Goal: Navigation & Orientation: Find specific page/section

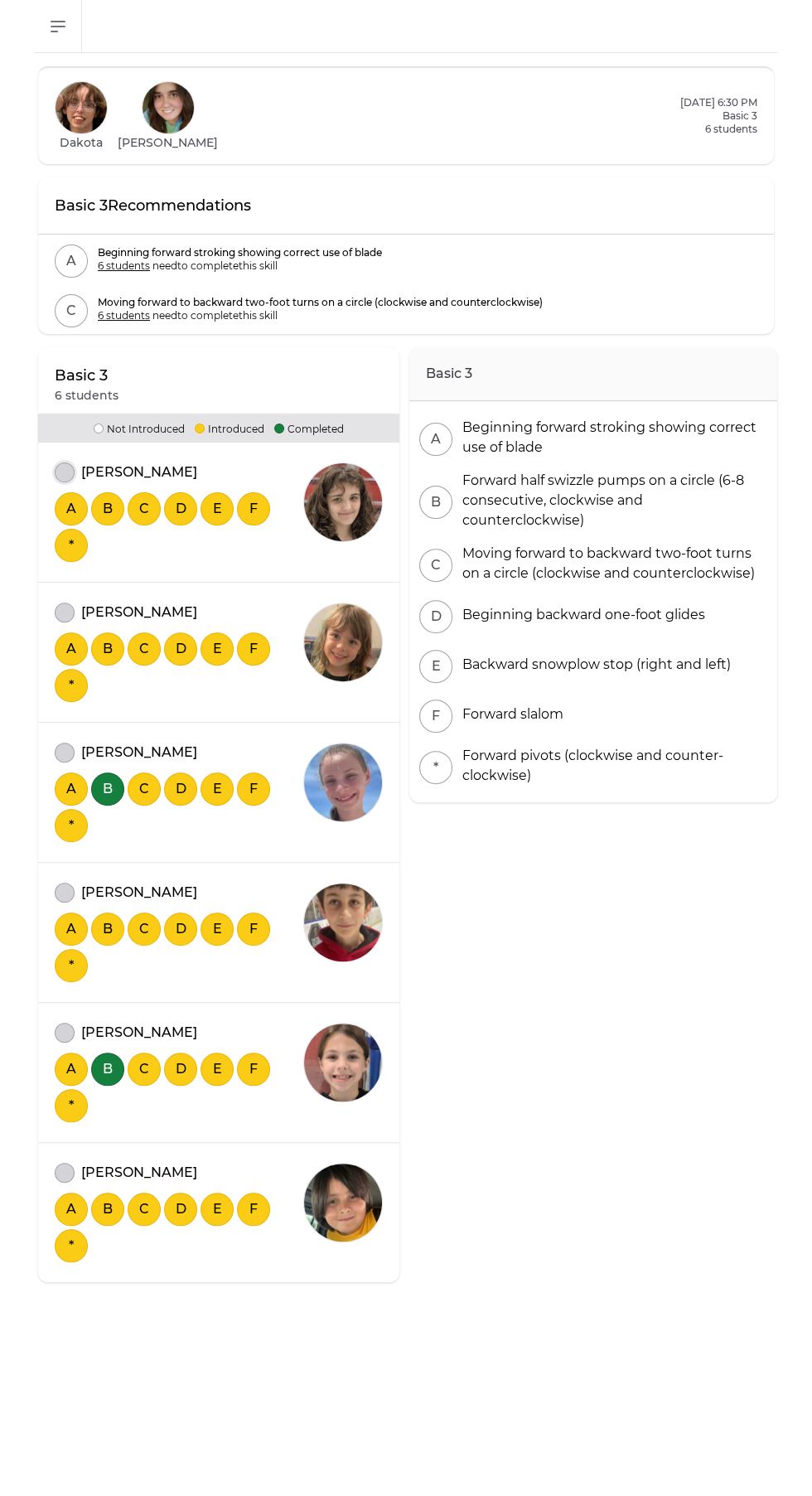
click at [61, 472] on button "attendance" at bounding box center [64, 473] width 20 height 20
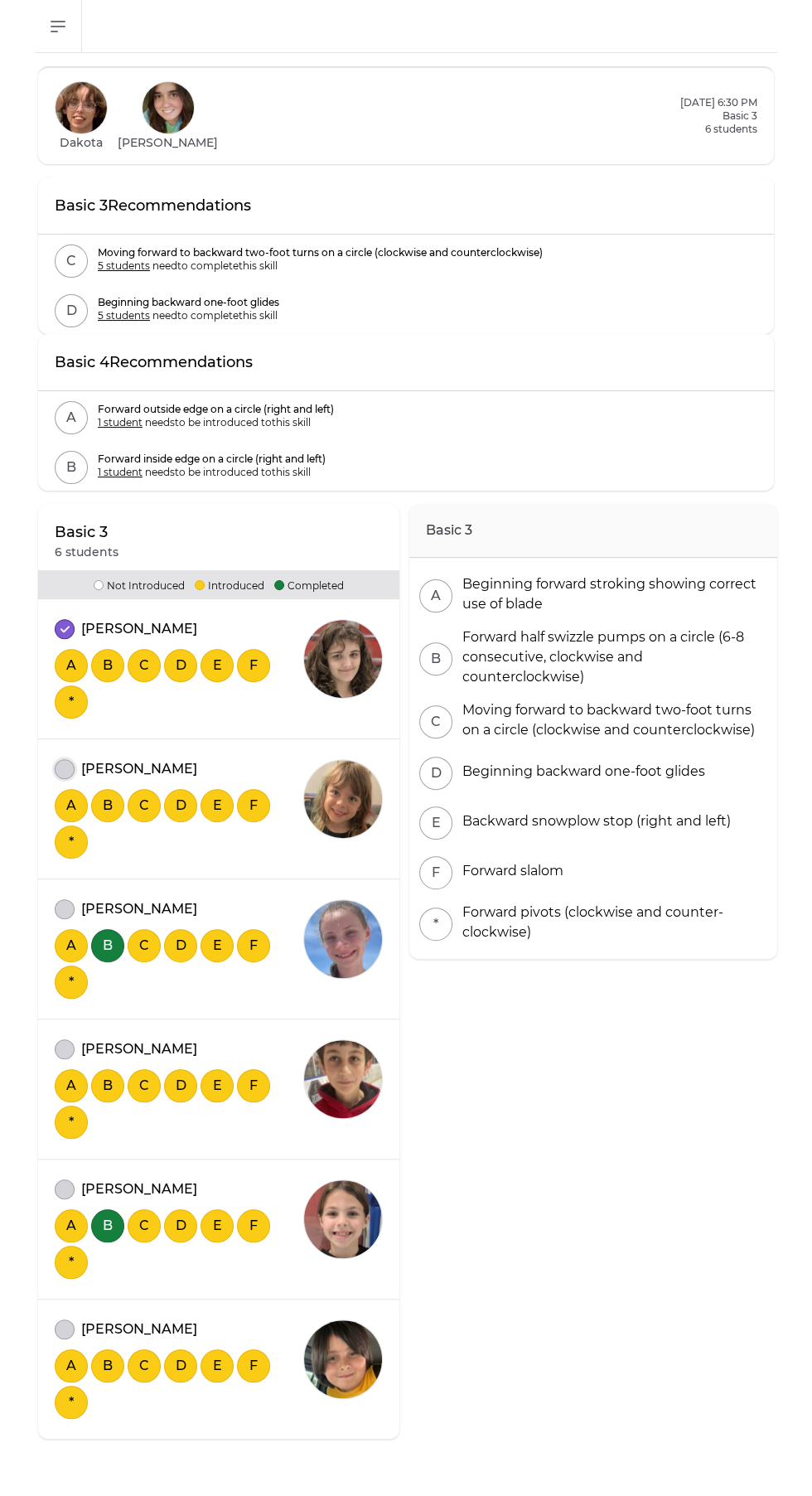
click at [62, 765] on button "attendance" at bounding box center [64, 770] width 20 height 20
click at [63, 908] on button "attendance" at bounding box center [64, 909] width 20 height 20
click at [63, 1046] on button "attendance" at bounding box center [64, 1050] width 20 height 20
click at [63, 1188] on button "attendance" at bounding box center [64, 1190] width 20 height 20
click at [43, 1325] on div "[PERSON_NAME] A B C D E F *" at bounding box center [218, 1374] width 361 height 129
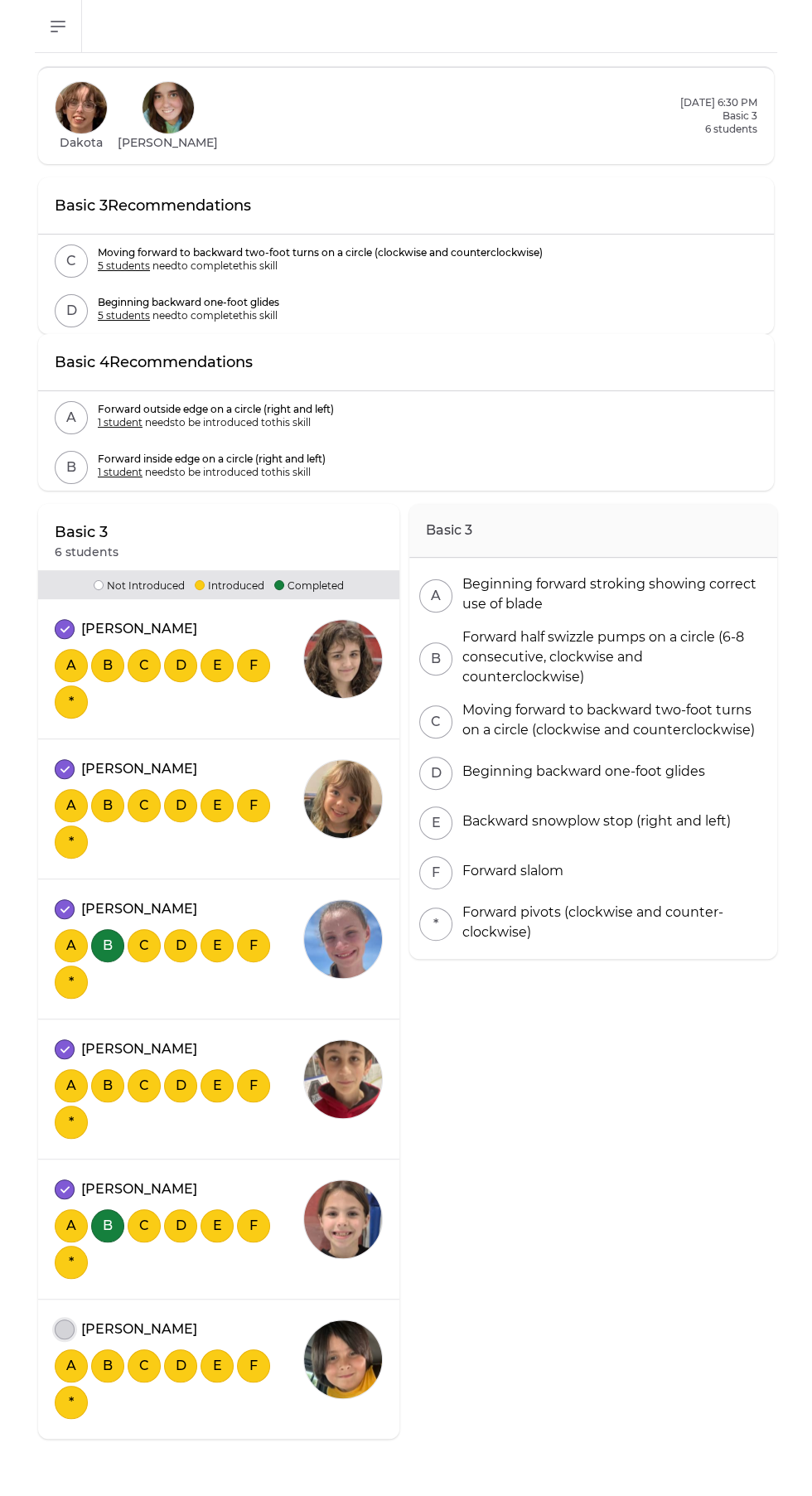
click at [63, 1326] on button "attendance" at bounding box center [64, 1329] width 20 height 20
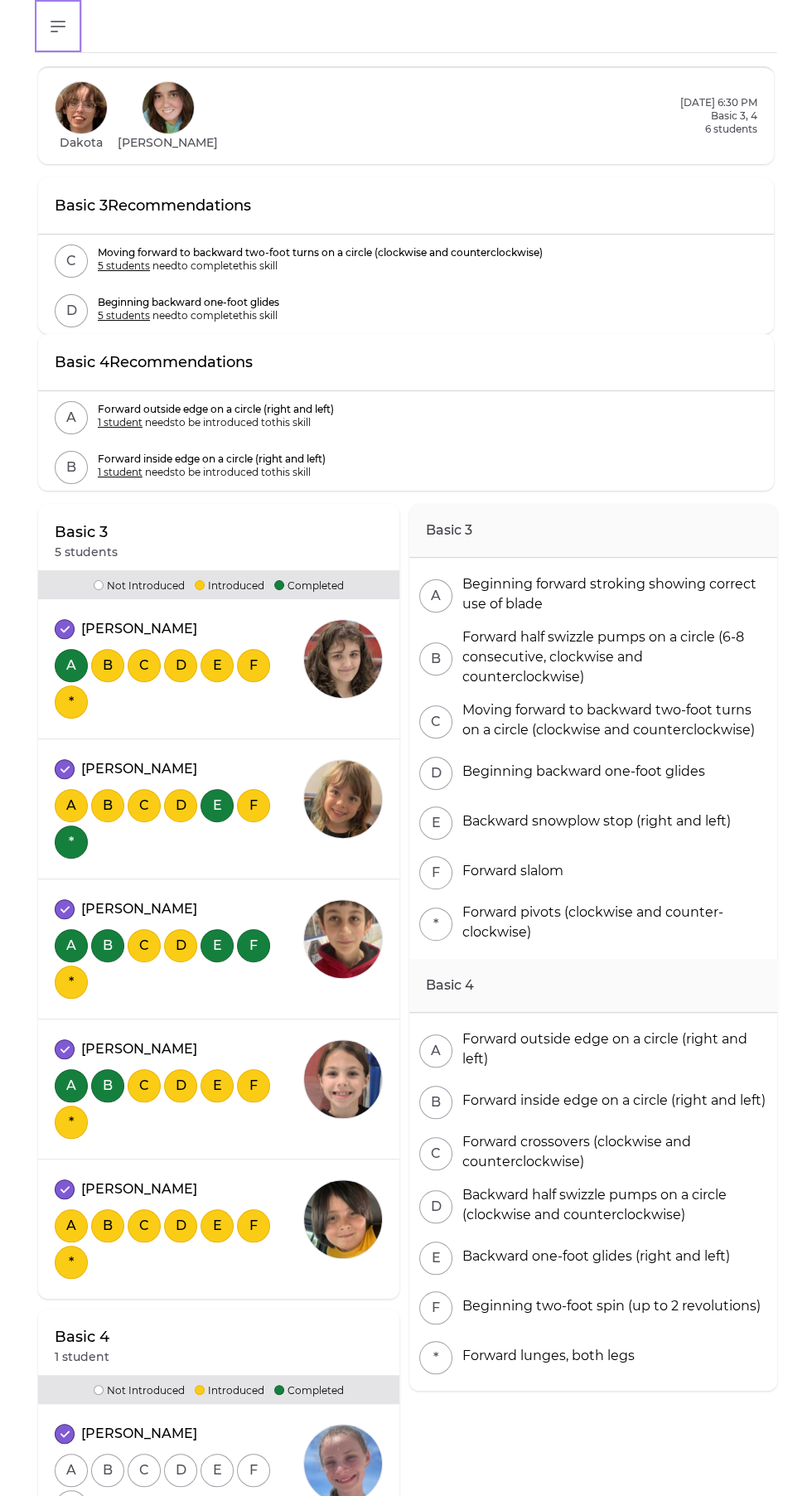
click at [40, 14] on button "Open sidebar" at bounding box center [58, 26] width 47 height 53
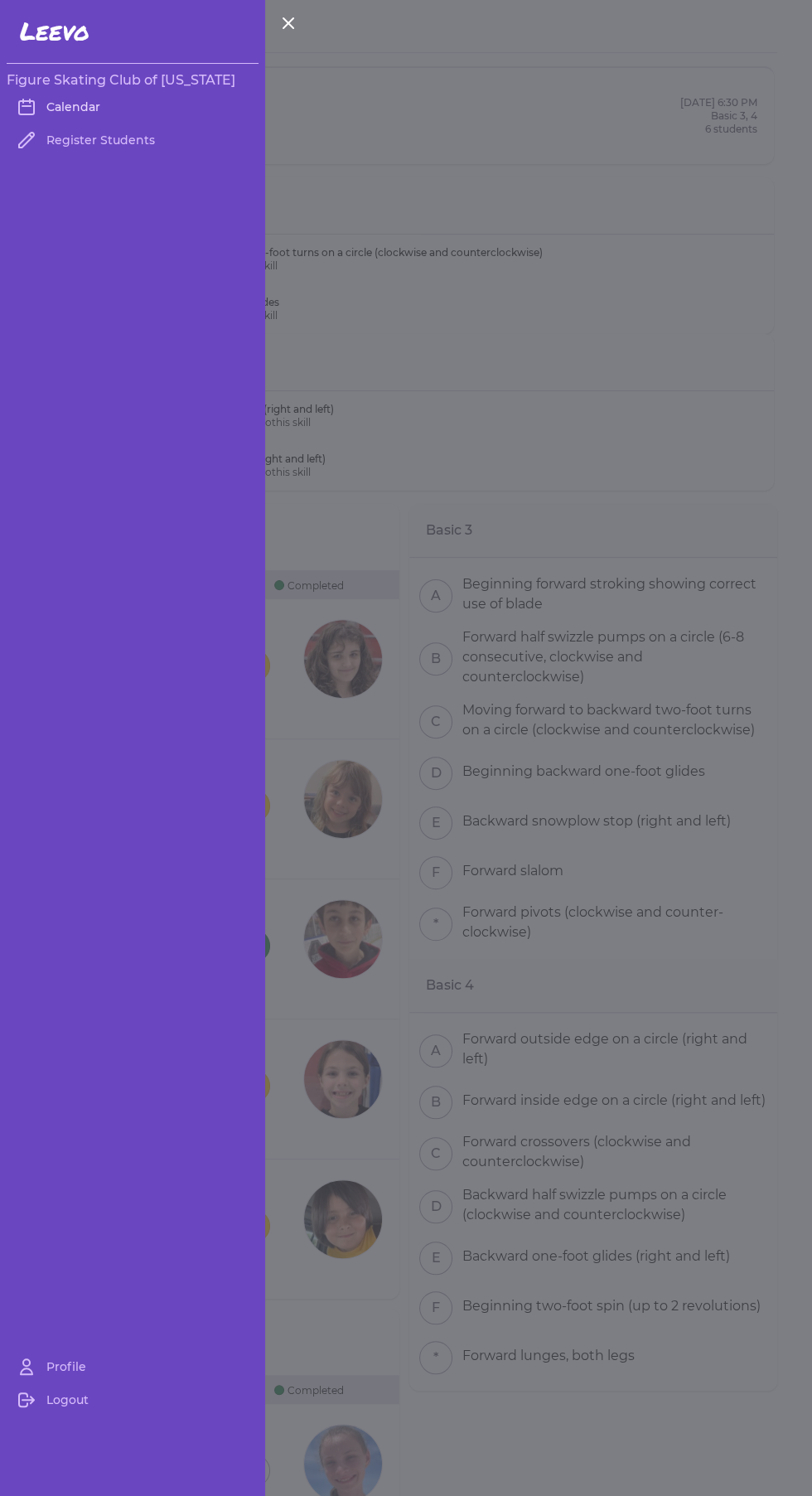
click at [46, 102] on link "Calendar" at bounding box center [132, 107] width 252 height 34
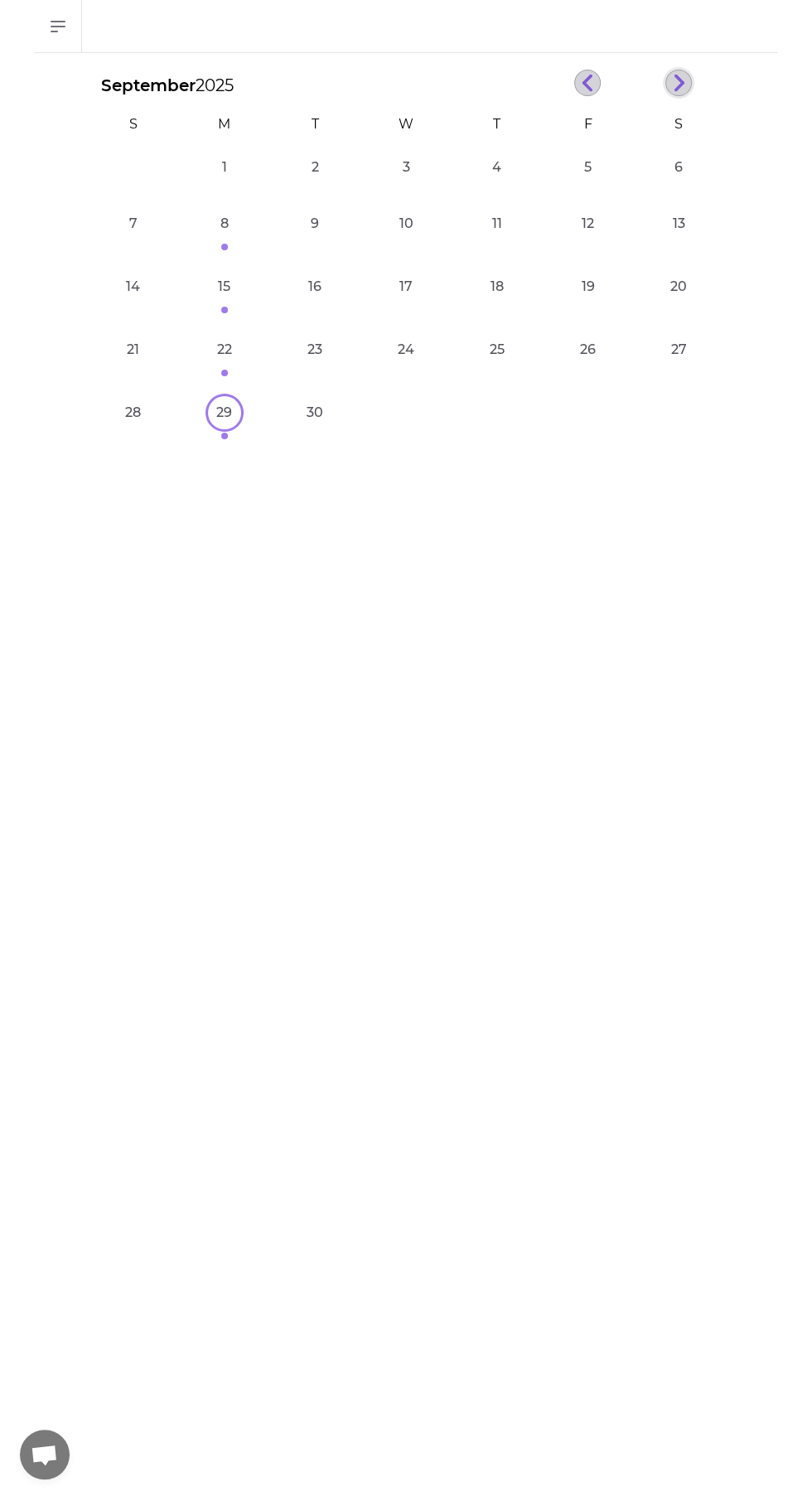
click at [679, 82] on icon "button" at bounding box center [679, 82] width 13 height 19
click at [586, 87] on line "button" at bounding box center [588, 87] width 7 height 7
click at [227, 420] on button "29" at bounding box center [224, 413] width 33 height 34
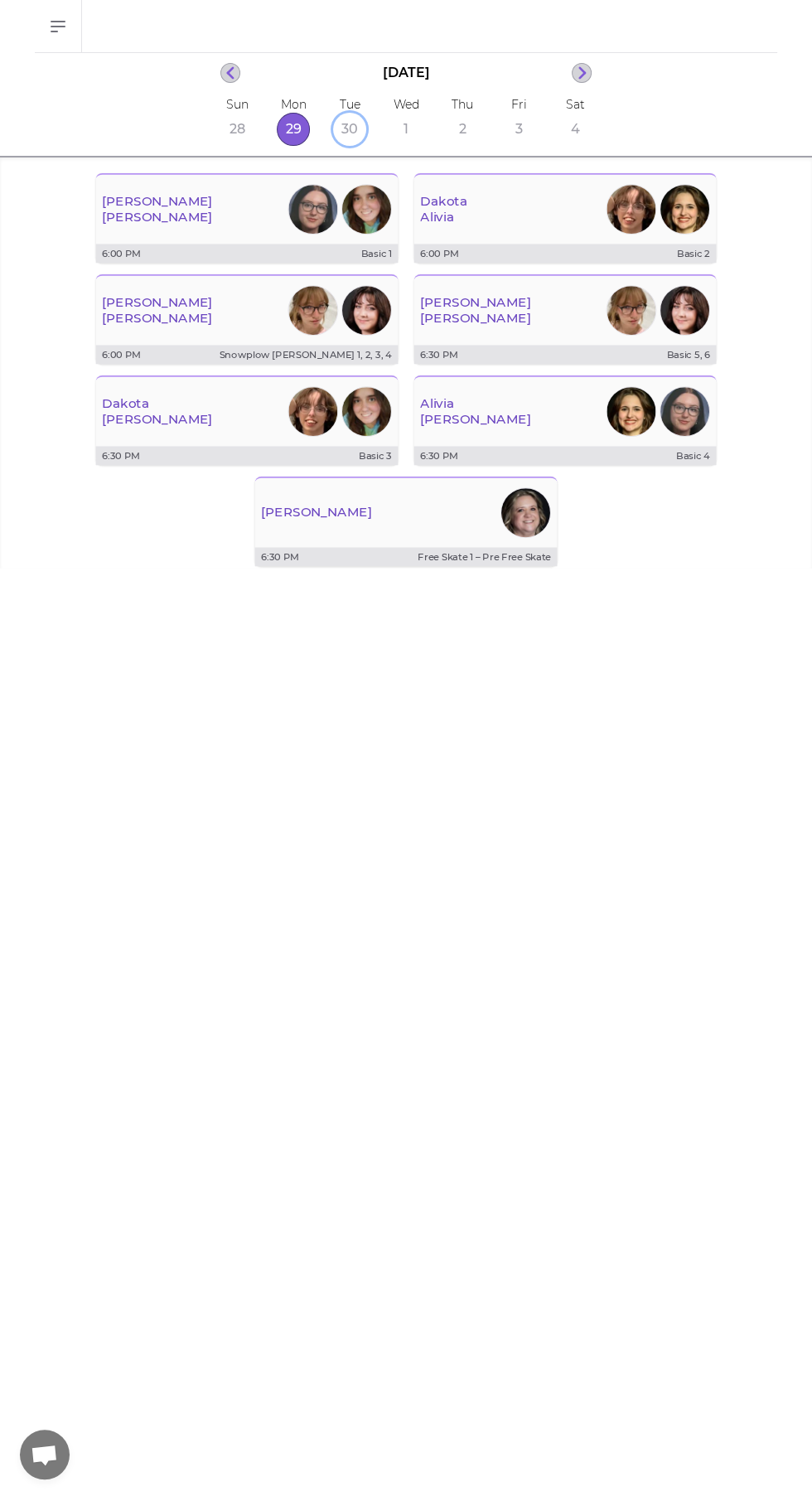
click at [347, 129] on button "30" at bounding box center [349, 129] width 33 height 34
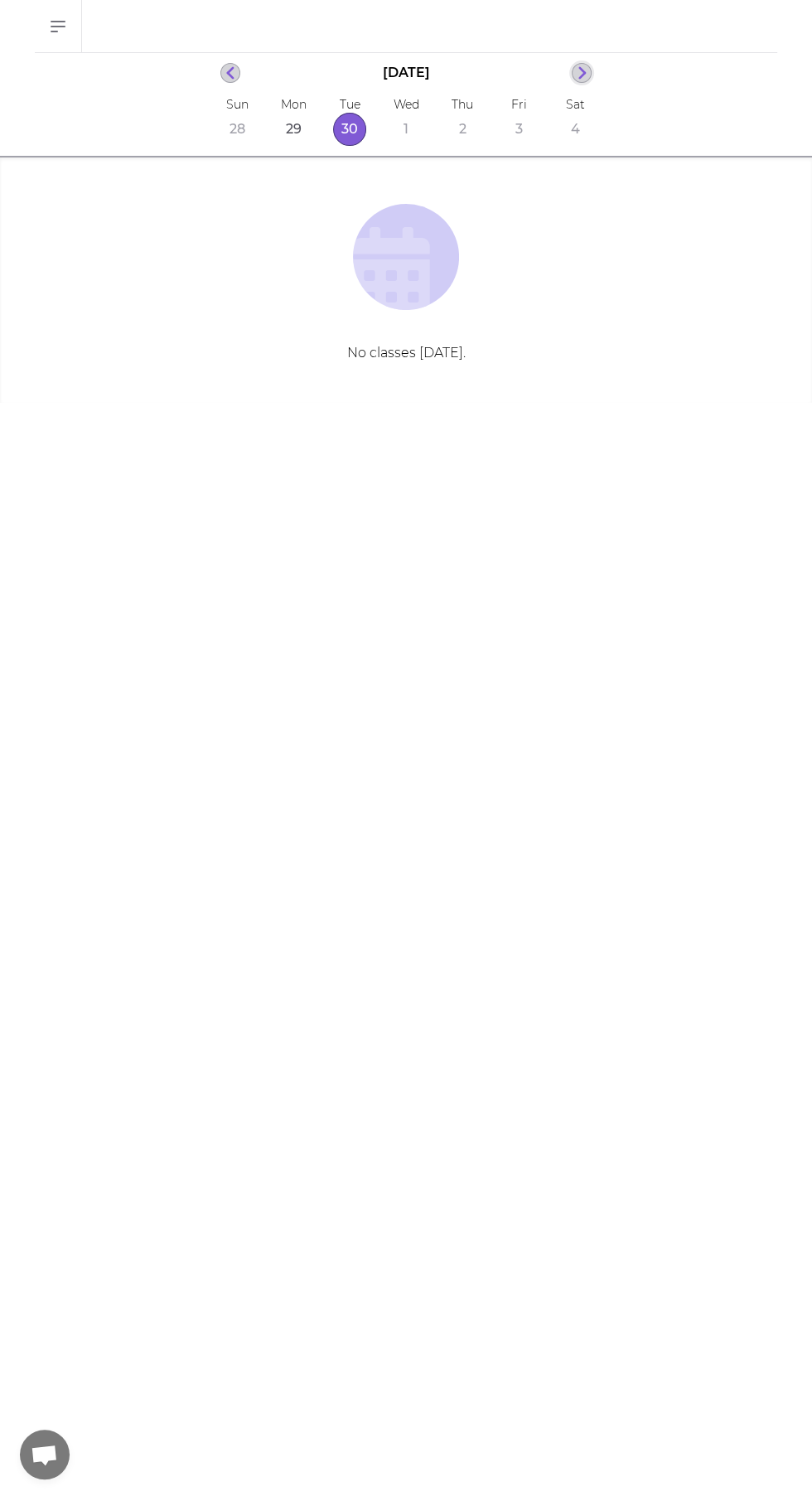
click at [580, 71] on icon "button" at bounding box center [582, 73] width 9 height 14
click at [289, 125] on button "6" at bounding box center [293, 129] width 33 height 34
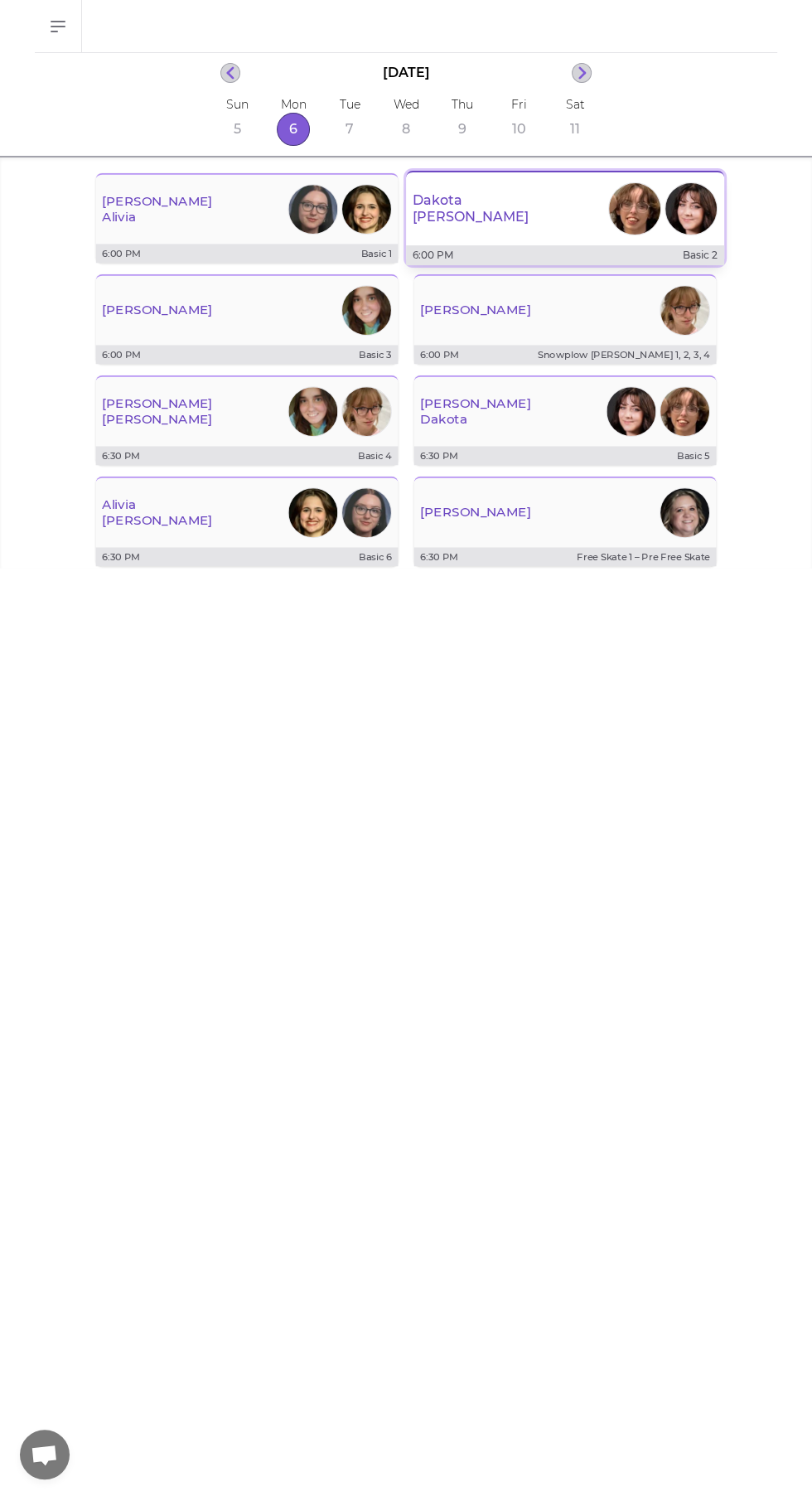
click at [449, 197] on p "Dakota" at bounding box center [471, 200] width 116 height 16
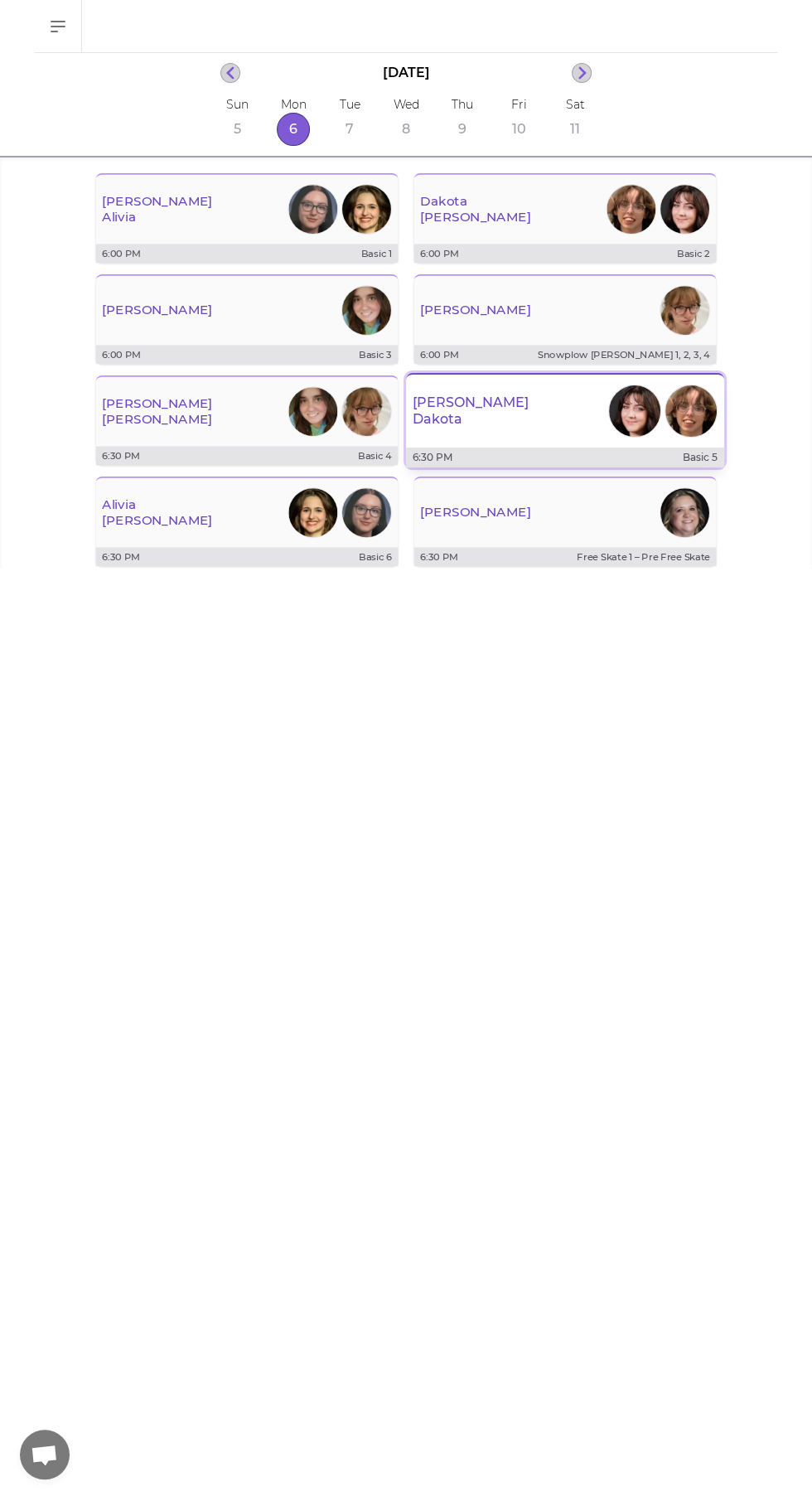
click at [475, 426] on div "[PERSON_NAME]" at bounding box center [566, 411] width 319 height 60
